Goal: Task Accomplishment & Management: Manage account settings

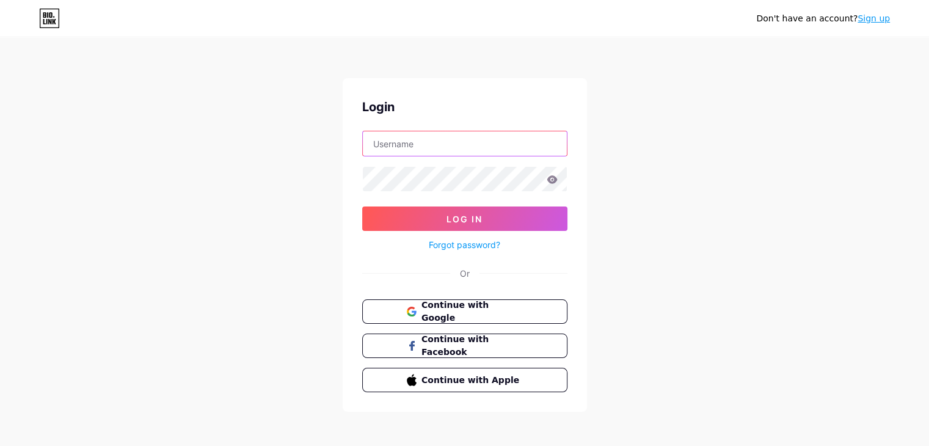
click at [450, 144] on input "text" at bounding box center [465, 143] width 204 height 24
type input "[EMAIL_ADDRESS][DOMAIN_NAME]"
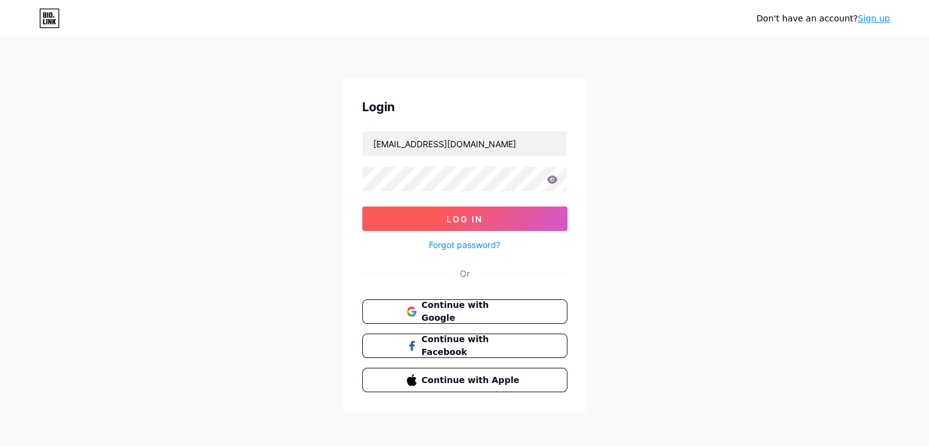
click at [479, 228] on button "Log In" at bounding box center [464, 219] width 205 height 24
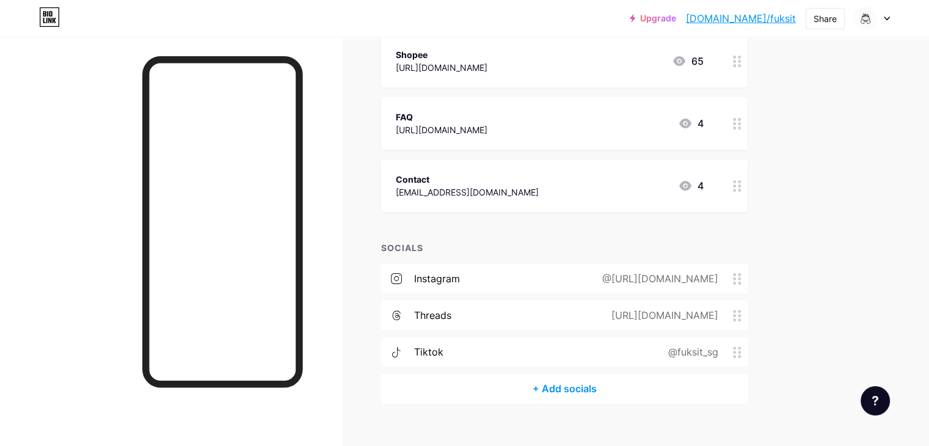
scroll to position [283, 0]
